Goal: Task Accomplishment & Management: Manage account settings

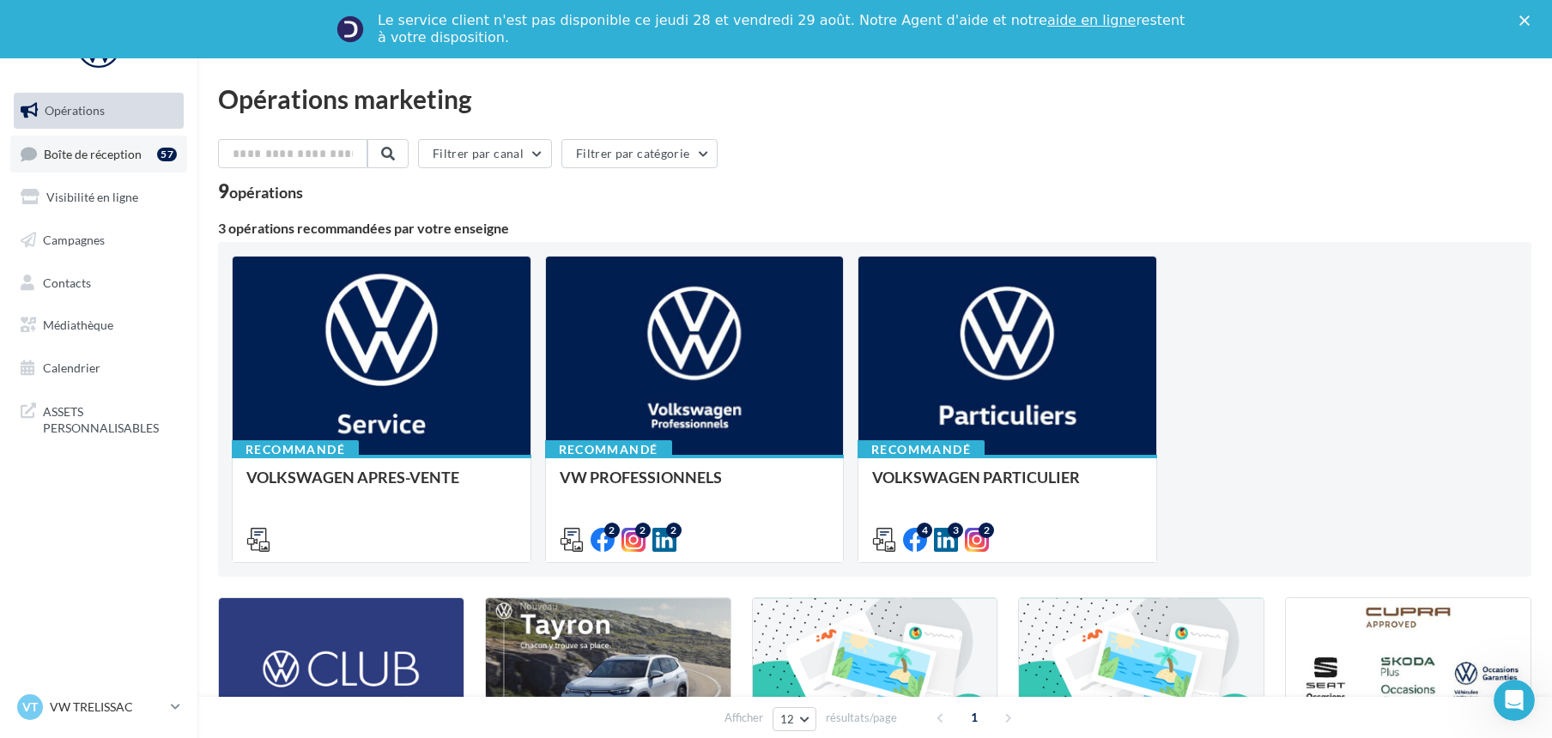
click at [124, 155] on span "Boîte de réception" at bounding box center [93, 153] width 98 height 15
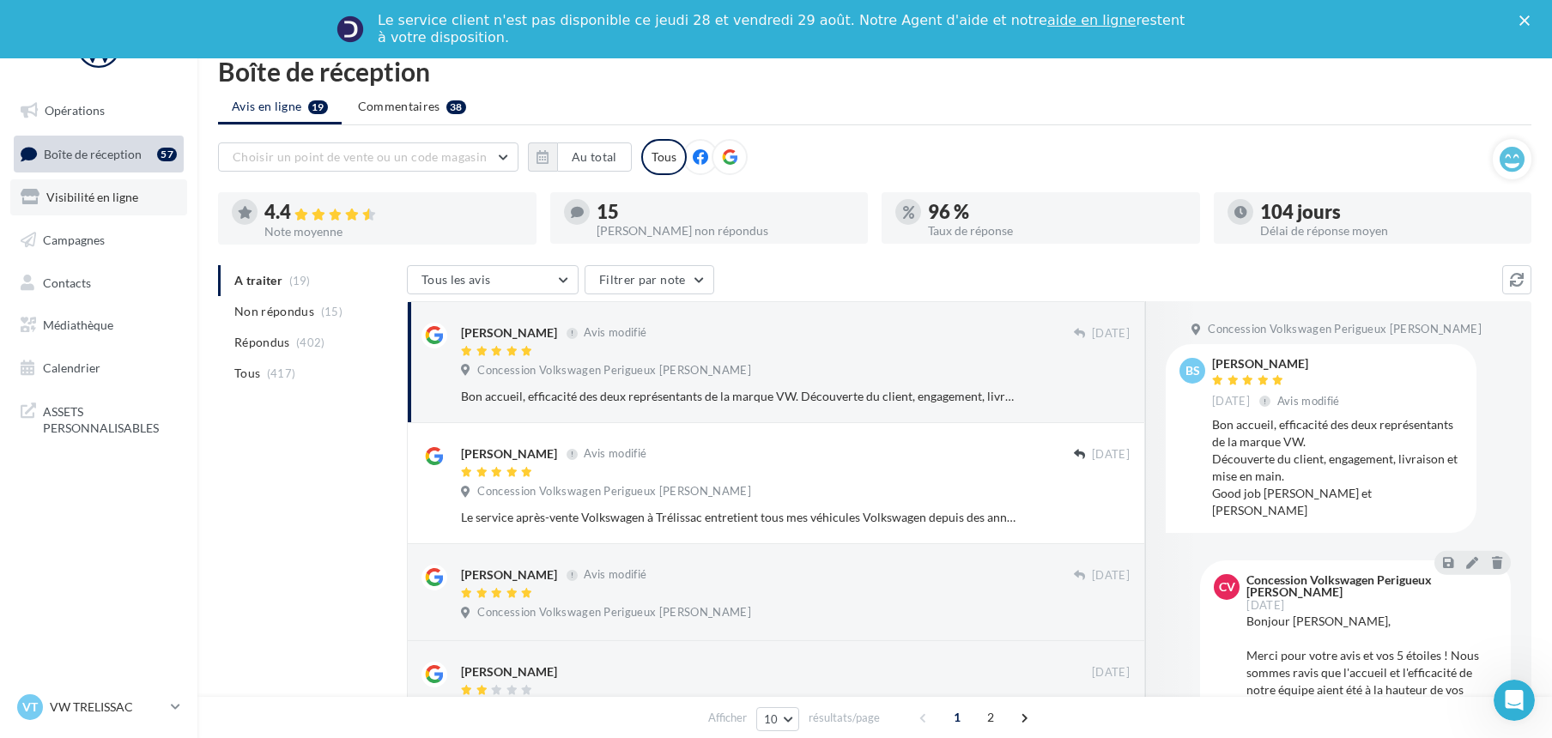
click at [115, 200] on span "Visibilité en ligne" at bounding box center [92, 197] width 92 height 15
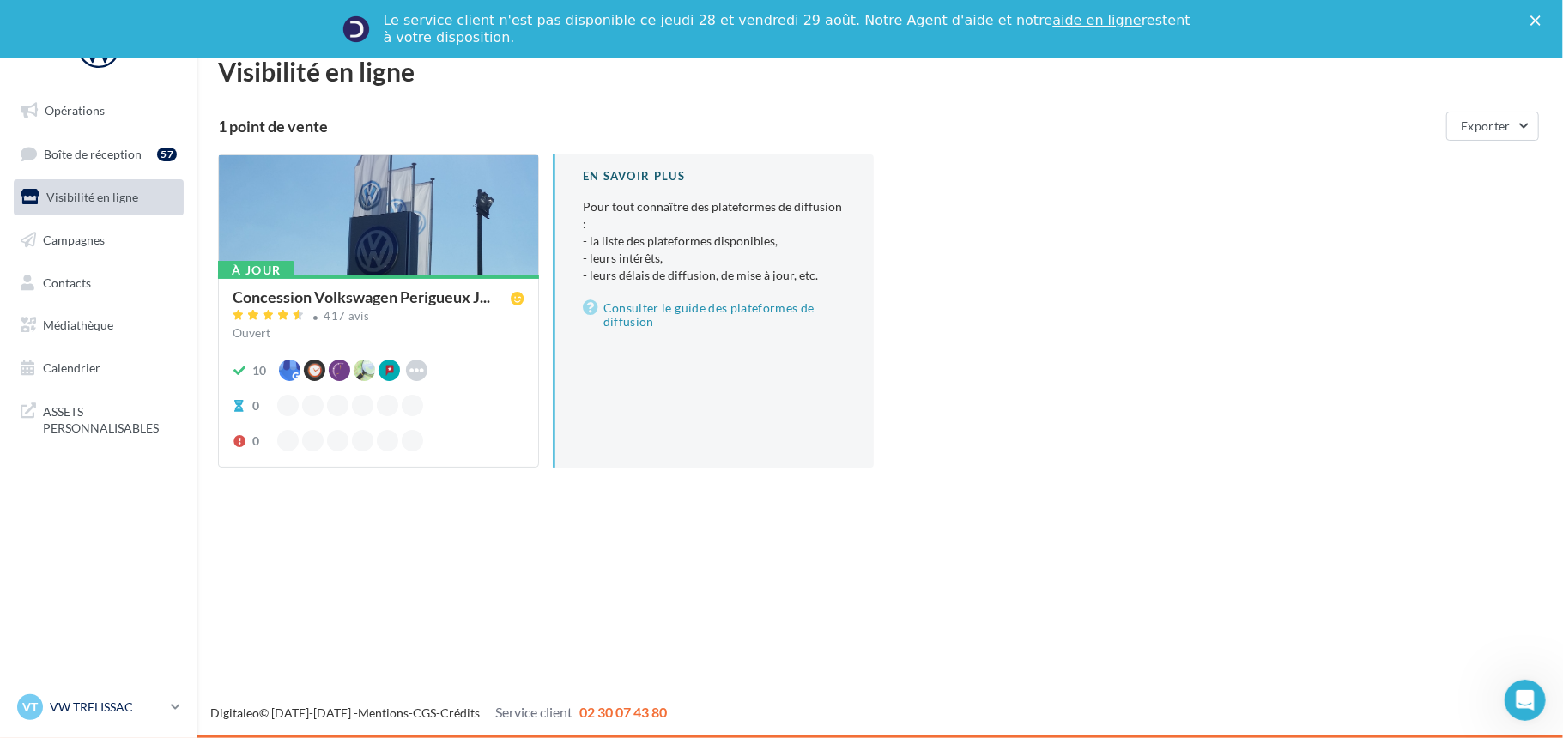
click at [89, 704] on p "VW TRELISSAC" at bounding box center [107, 707] width 114 height 17
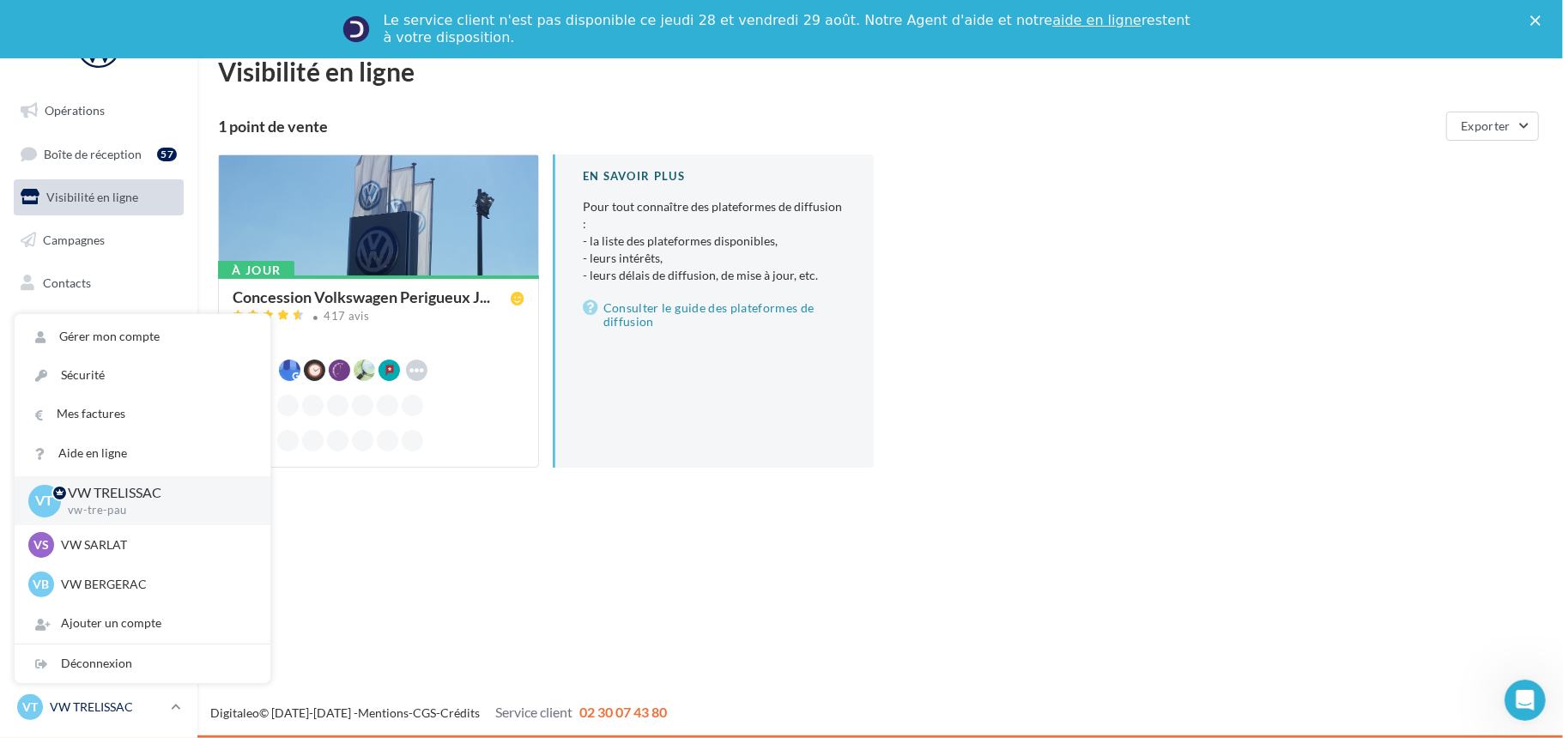
click at [89, 704] on p "VW TRELISSAC" at bounding box center [107, 707] width 114 height 17
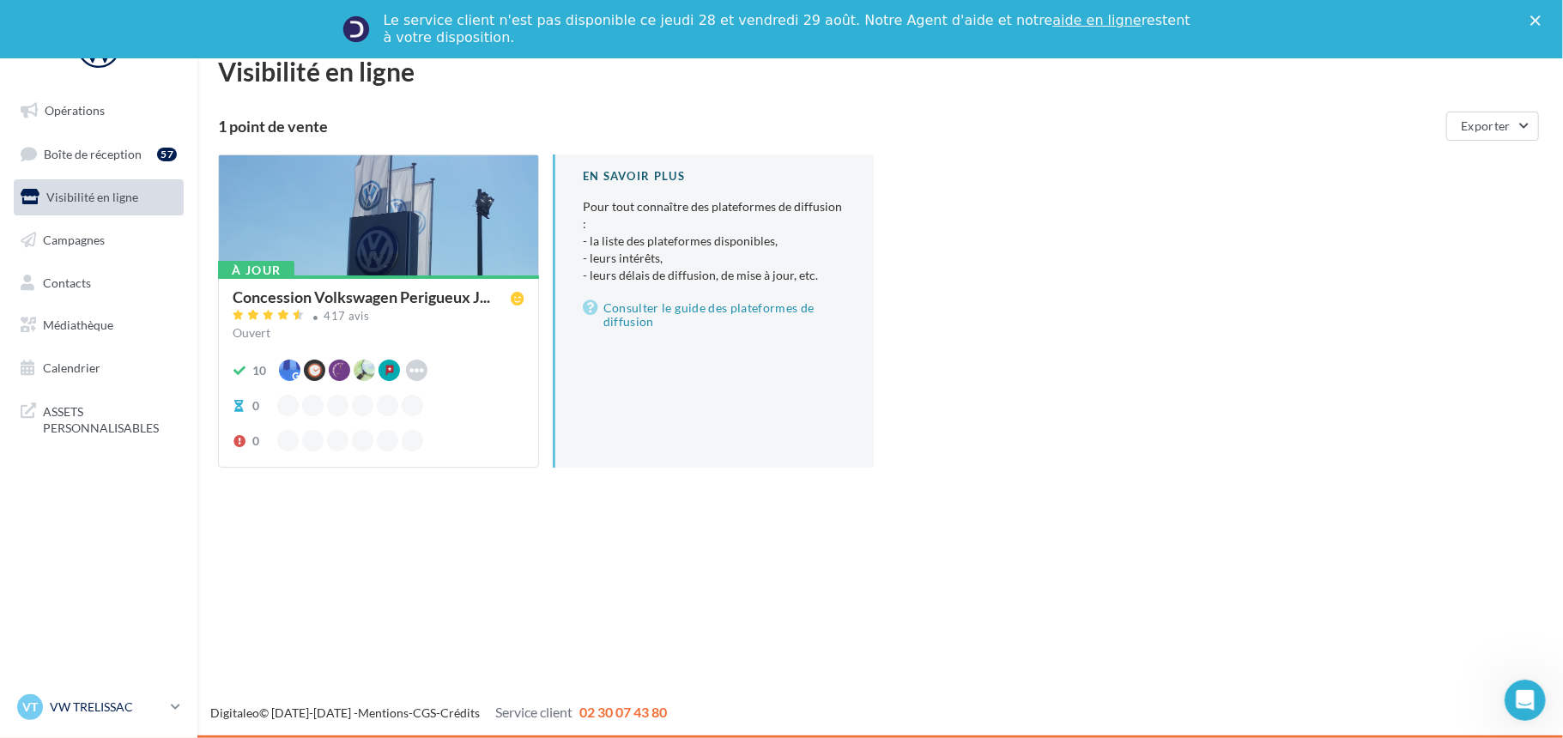
click at [89, 704] on p "VW TRELISSAC" at bounding box center [107, 707] width 114 height 17
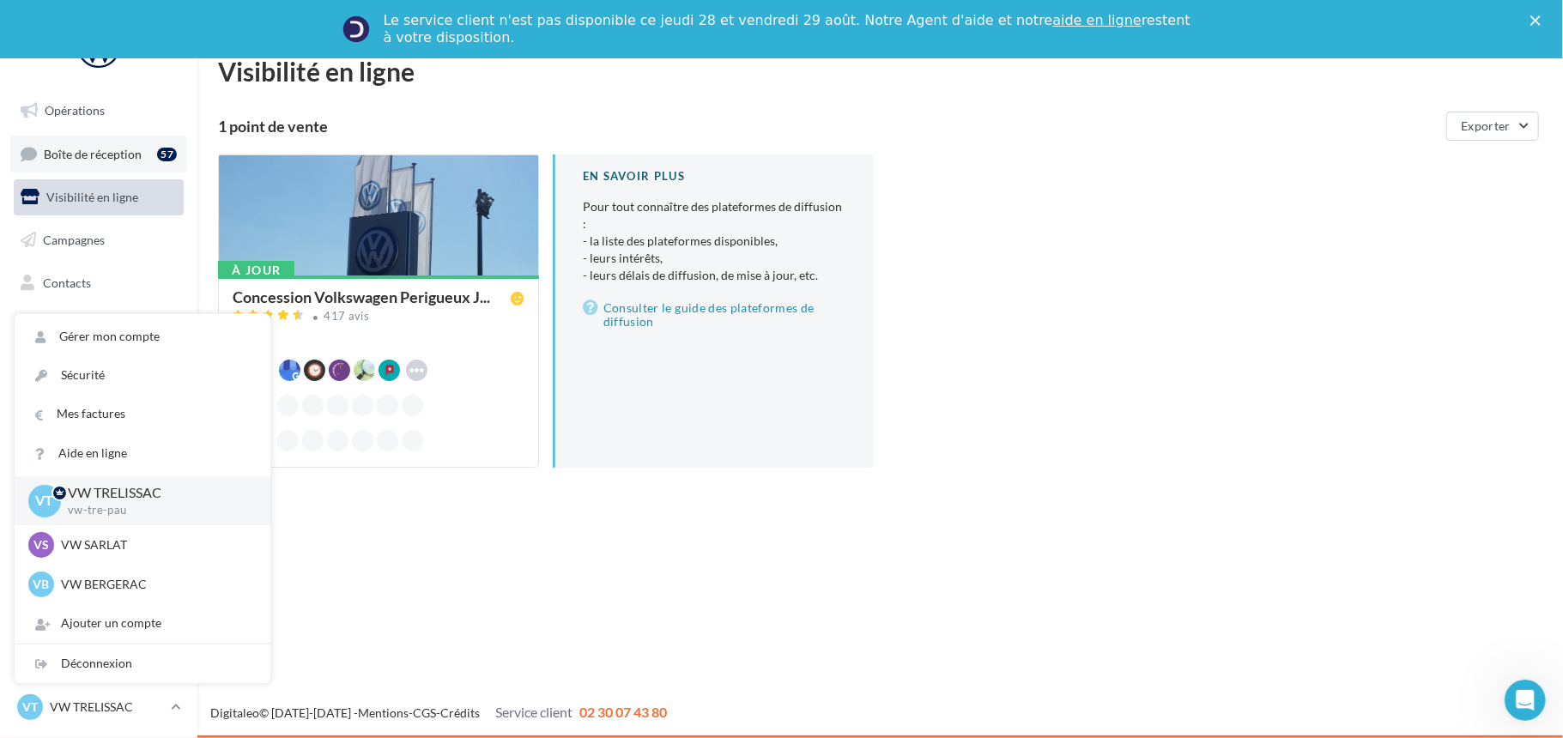
click at [125, 148] on span "Boîte de réception" at bounding box center [93, 153] width 98 height 15
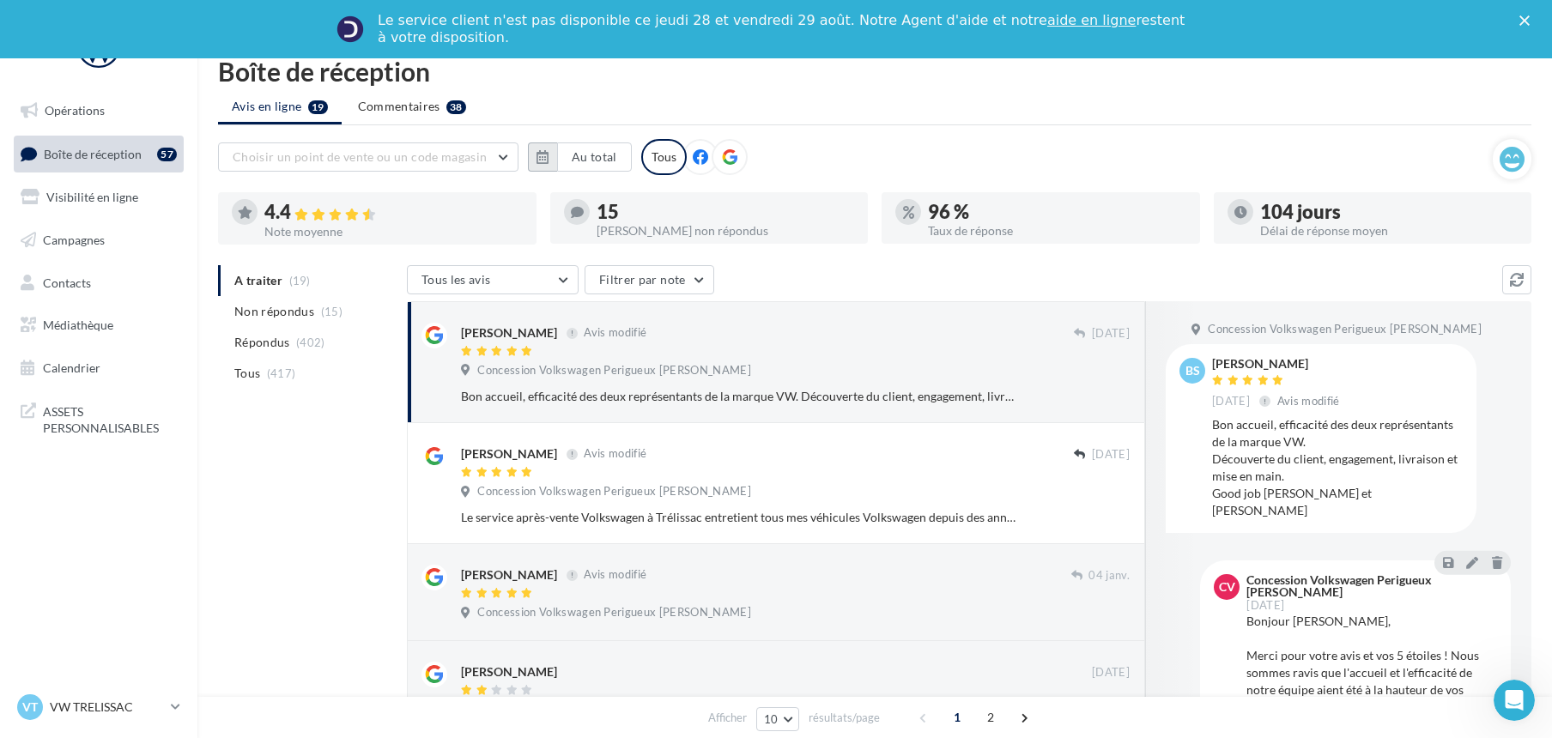
click at [536, 150] on icon "button" at bounding box center [542, 157] width 12 height 14
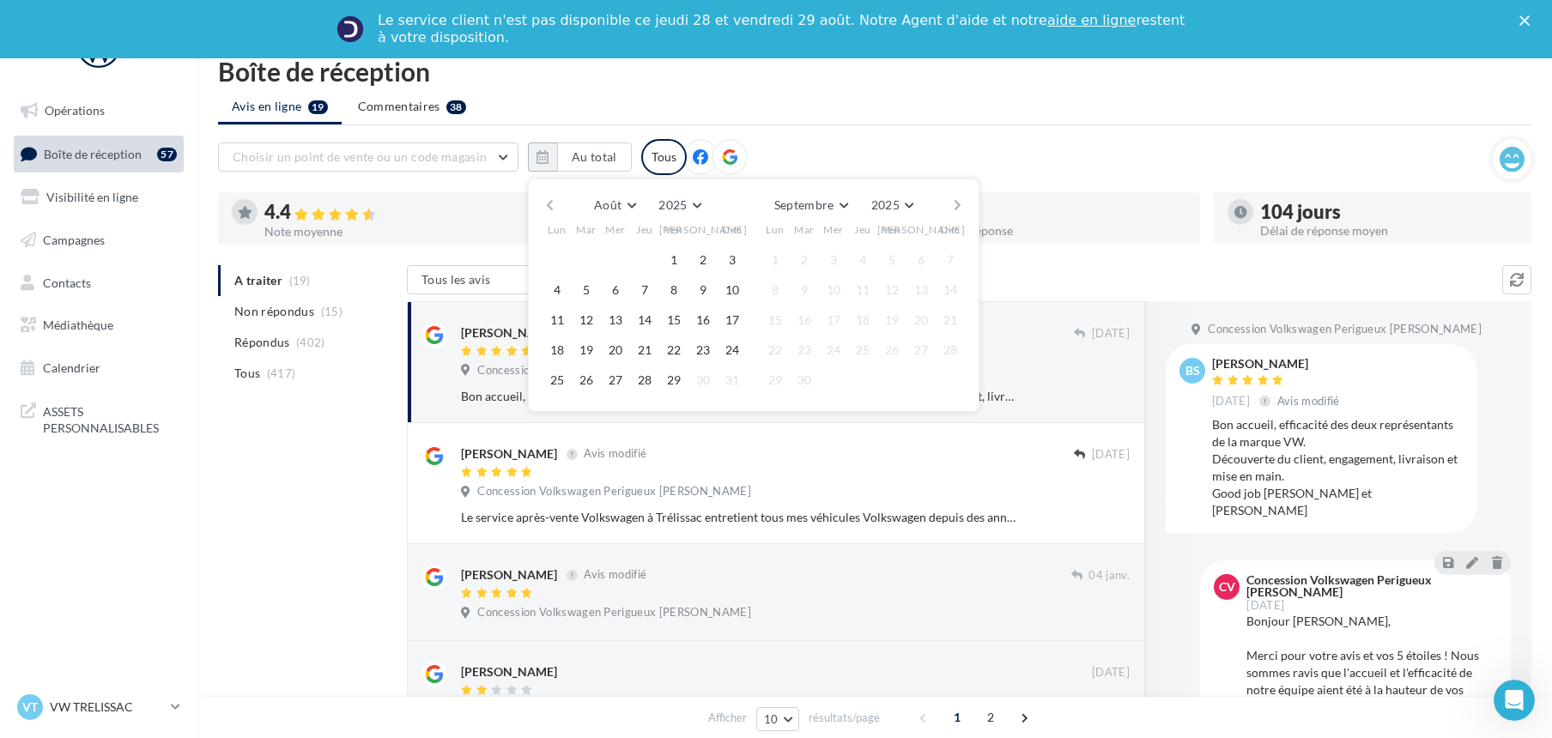
click at [553, 207] on button "button" at bounding box center [549, 205] width 15 height 24
click at [553, 203] on button "button" at bounding box center [549, 205] width 15 height 24
click at [729, 263] on button "1" at bounding box center [732, 260] width 26 height 26
click at [834, 187] on div "[PERSON_NAME] Mars Avril Mai Juin Juillet Août Septembre Octobre Novembre [DATE…" at bounding box center [753, 310] width 451 height 263
click at [835, 201] on button "Juillet" at bounding box center [816, 205] width 62 height 24
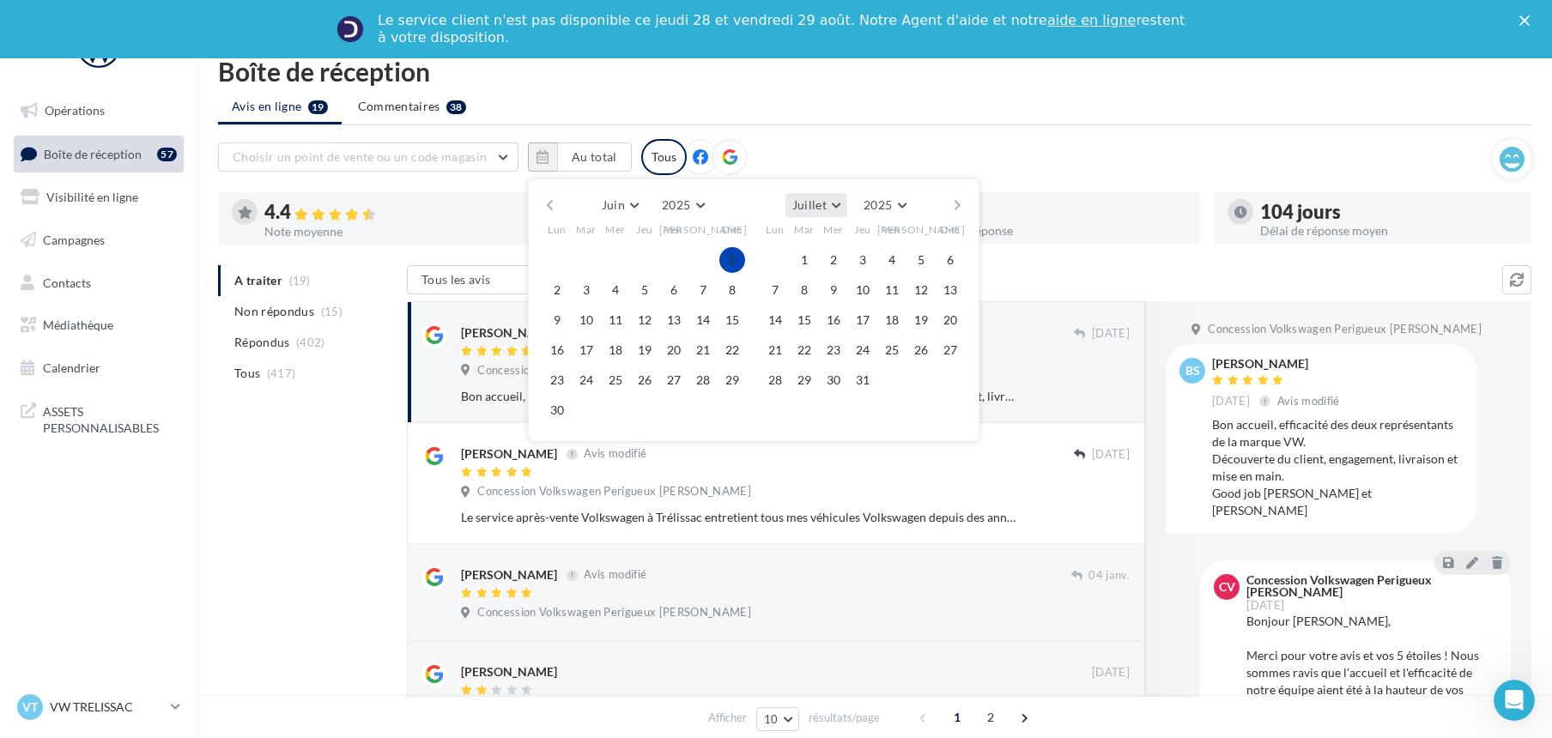
scroll to position [154, 0]
click at [825, 299] on span "Août" at bounding box center [812, 301] width 27 height 15
click at [893, 376] on button "29" at bounding box center [892, 380] width 26 height 26
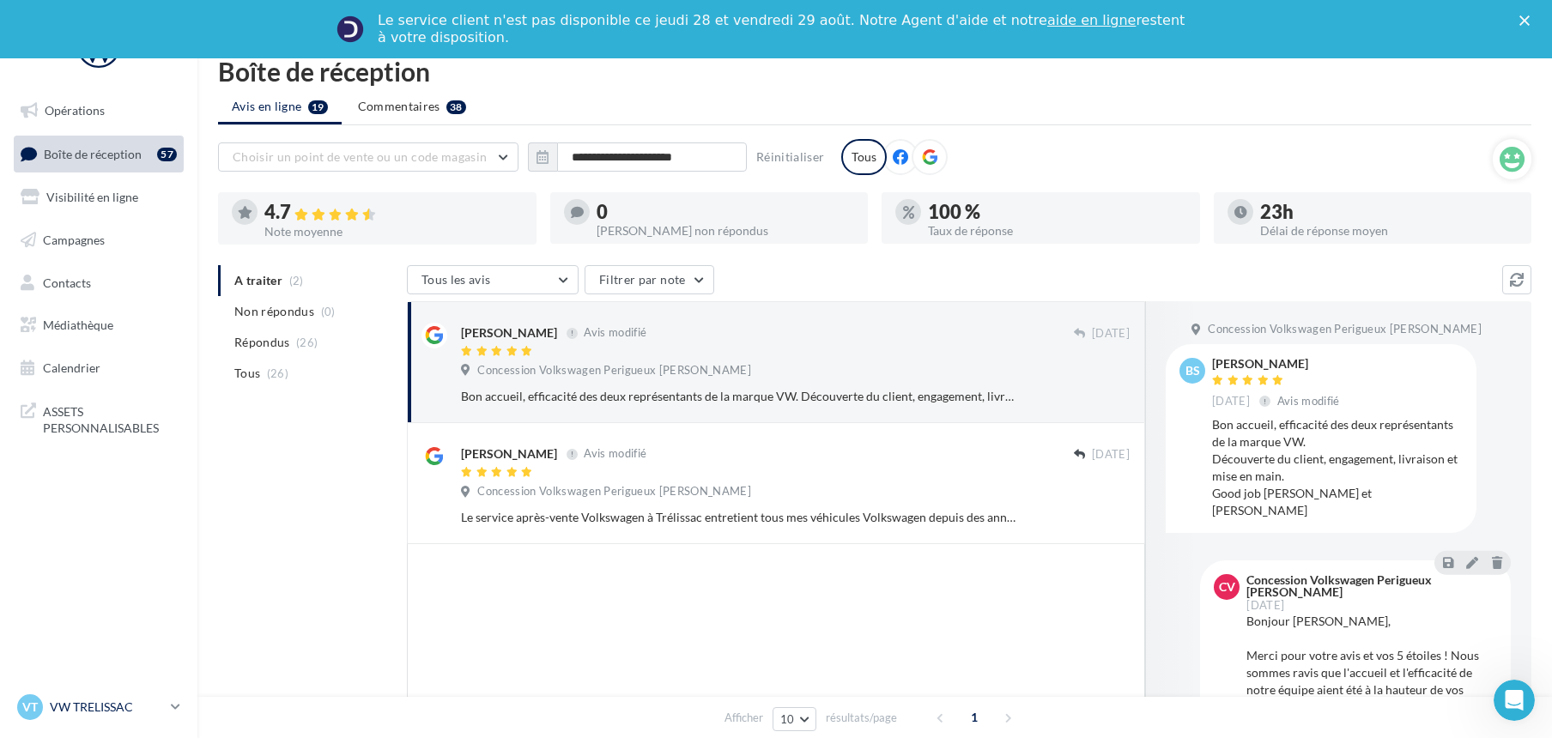
click at [118, 695] on div "VT VW TRELISSAC vw-tre-pau" at bounding box center [90, 707] width 147 height 26
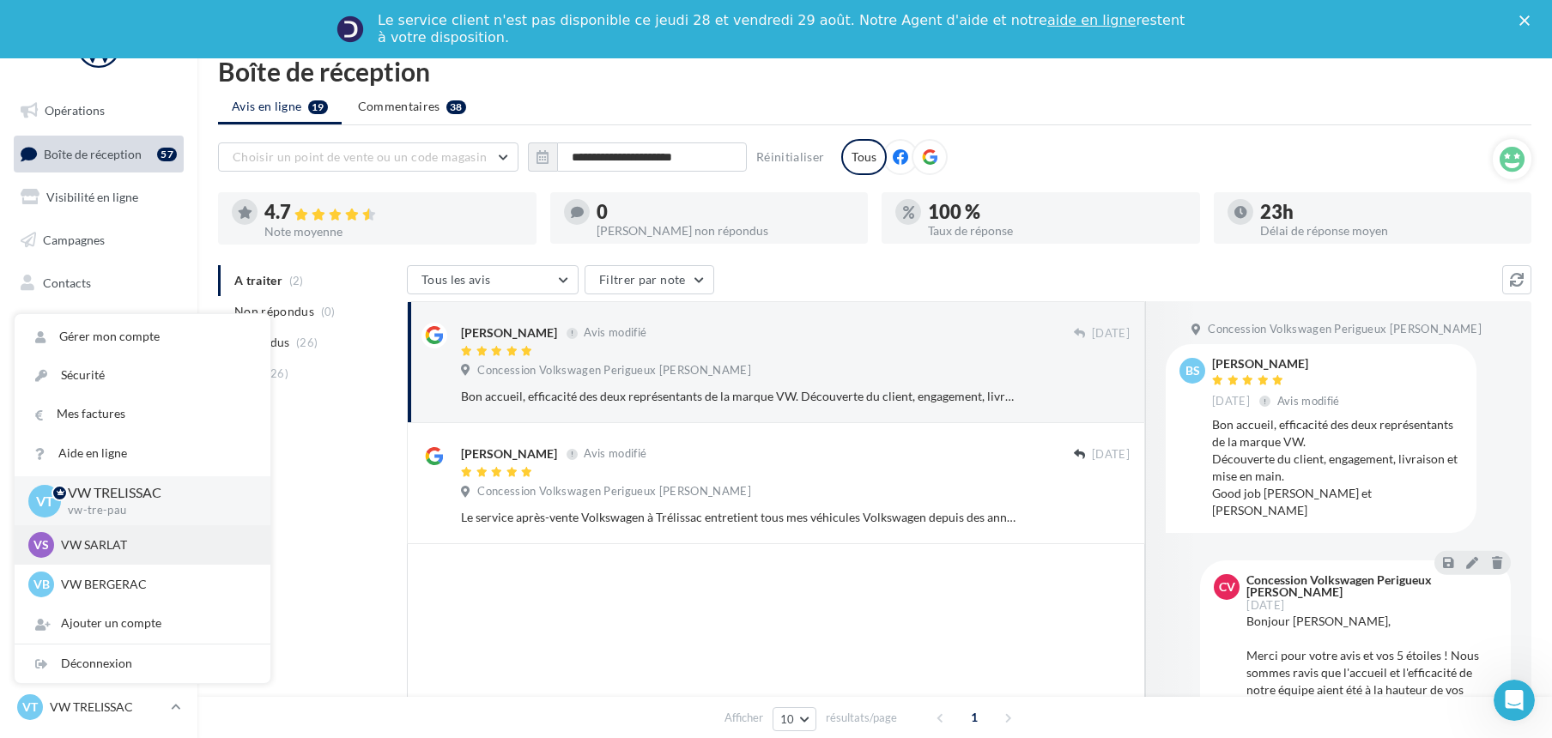
click at [138, 546] on p "VW SARLAT" at bounding box center [155, 544] width 189 height 17
